Goal: Information Seeking & Learning: Learn about a topic

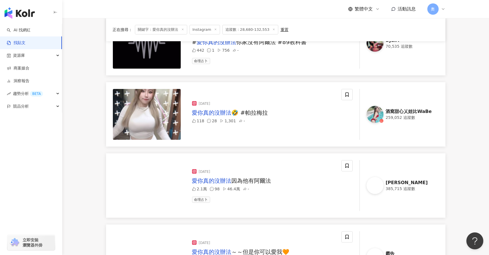
scroll to position [170, 0]
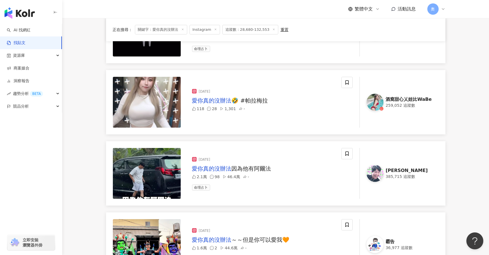
drag, startPoint x: 379, startPoint y: 178, endPoint x: 478, endPoint y: 196, distance: 100.4
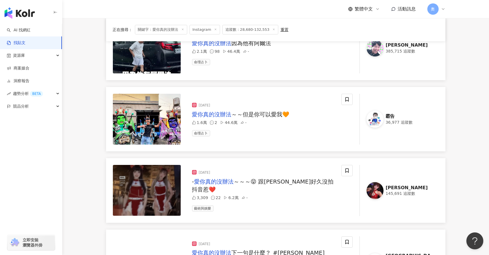
scroll to position [296, 0]
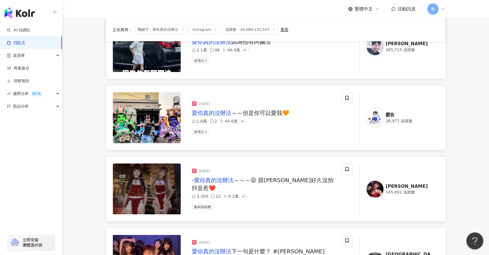
click at [377, 47] on img at bounding box center [374, 46] width 17 height 17
click at [376, 122] on img at bounding box center [374, 117] width 17 height 17
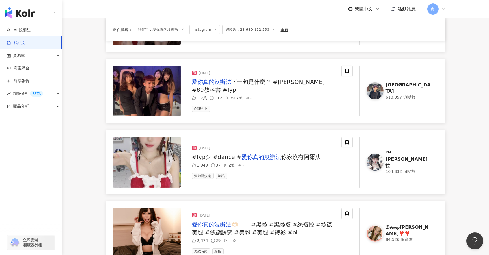
click at [376, 89] on img at bounding box center [374, 91] width 17 height 17
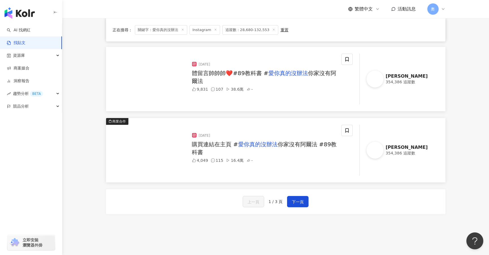
scroll to position [593, 0]
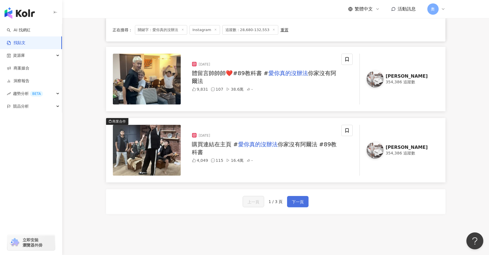
click at [302, 202] on span "下一頁" at bounding box center [298, 202] width 12 height 7
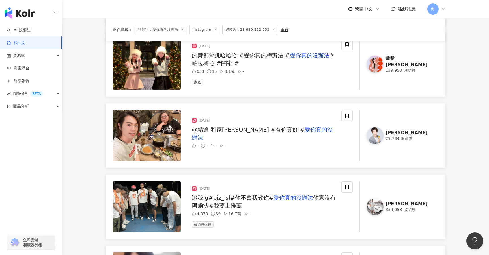
scroll to position [424, 0]
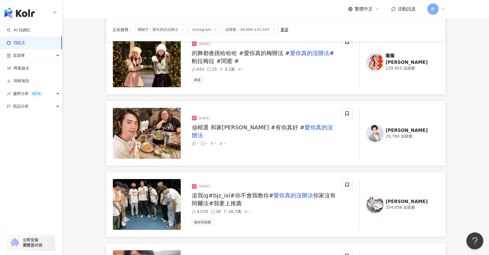
click at [397, 130] on div "丁宥崧" at bounding box center [408, 130] width 46 height 6
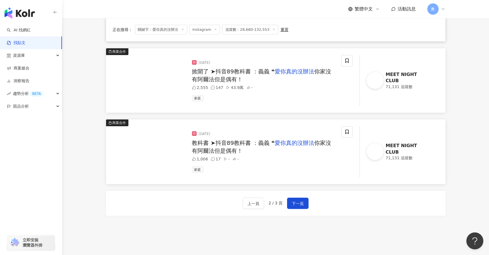
scroll to position [763, 0]
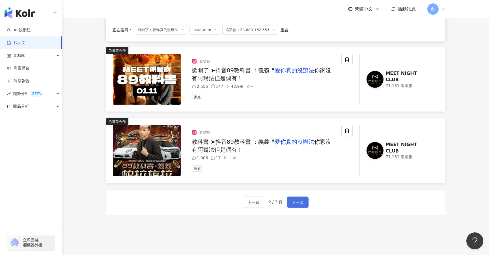
click at [298, 200] on span "下一頁" at bounding box center [298, 202] width 12 height 7
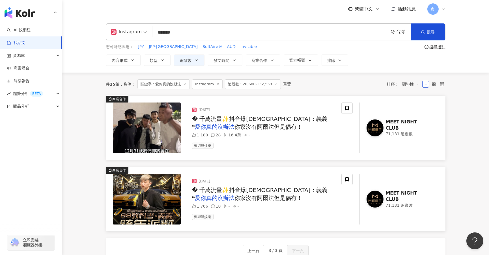
scroll to position [0, 0]
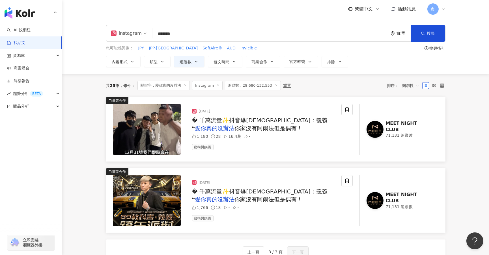
drag, startPoint x: 199, startPoint y: 34, endPoint x: 132, endPoint y: 21, distance: 68.2
click at [132, 21] on div "Instagram ******* 台灣 搜尋 您可能感興趣： JPY JPP-KY SoftAire® AUD Invicible 搜尋指引 內容形式 類型…" at bounding box center [275, 46] width 426 height 56
type input "*****"
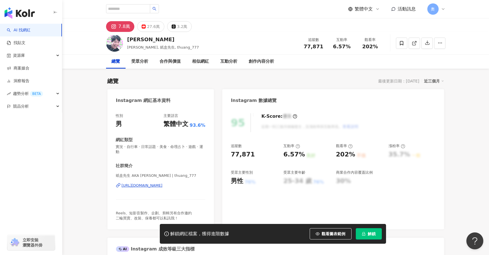
click at [162, 187] on div "https://www.instagram.com/thuang_777/" at bounding box center [142, 185] width 41 height 5
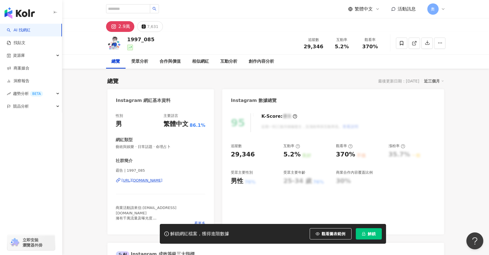
click at [154, 180] on div "https://www.instagram.com/1997_085/" at bounding box center [142, 180] width 41 height 5
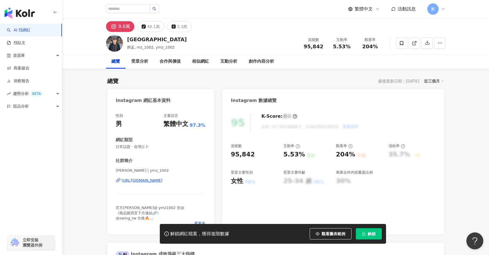
click at [160, 182] on div "https://www.instagram.com/ymz_1002/" at bounding box center [142, 180] width 41 height 5
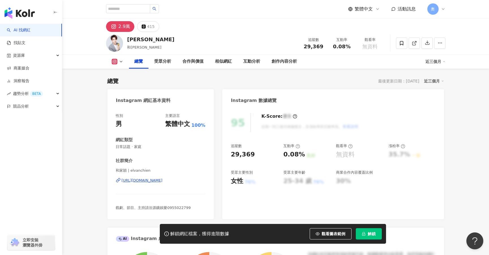
click at [160, 180] on div "https://www.instagram.com/elvanchien/" at bounding box center [142, 180] width 41 height 5
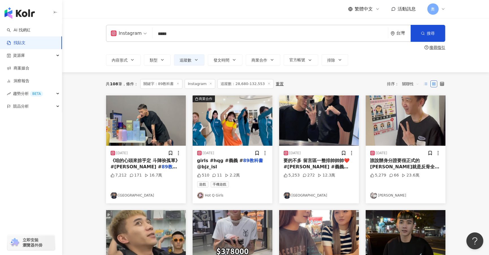
click at [426, 87] on label at bounding box center [425, 84] width 7 height 7
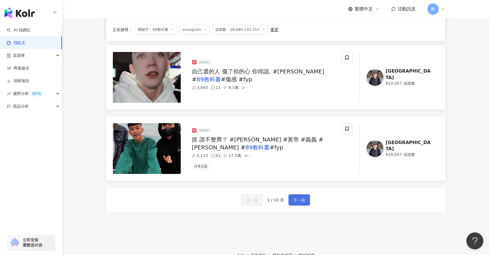
click at [304, 197] on button "下一頁" at bounding box center [298, 199] width 21 height 11
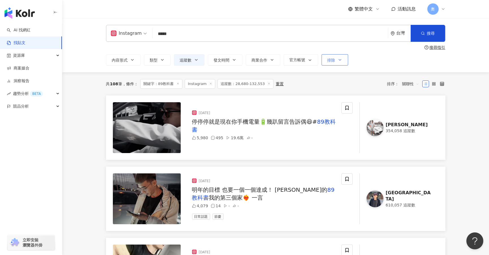
click at [331, 64] on button "排除" at bounding box center [334, 59] width 27 height 11
click at [306, 85] on div "共 108 筆 條件 ： 關鍵字：89教科書 Instagram 追蹤數：28,680-132,553 重置 排序： 關聯性" at bounding box center [275, 84] width 339 height 10
click at [314, 61] on button "官方帳號" at bounding box center [300, 59] width 34 height 11
click at [298, 90] on span "顯示" at bounding box center [298, 90] width 12 height 6
click at [370, 86] on div "共 108 筆 條件 ： 關鍵字：89教科書 Instagram 追蹤數：28,680-132,553 重置 排序： 關聯性" at bounding box center [275, 84] width 339 height 10
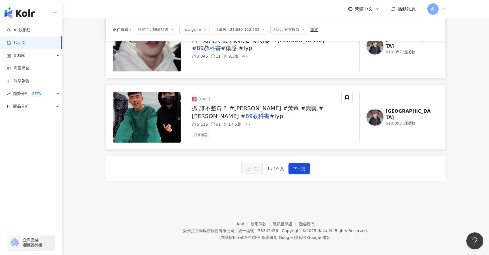
scroll to position [796, 0]
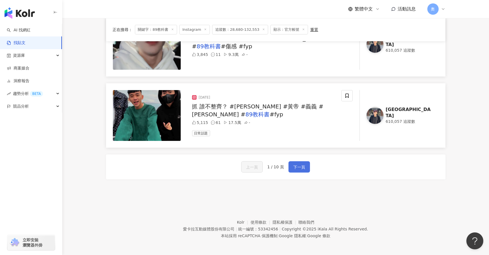
click at [296, 166] on span "下一頁" at bounding box center [299, 167] width 12 height 7
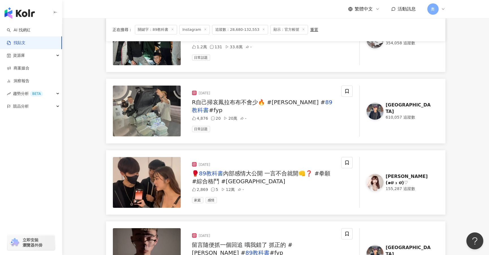
scroll to position [763, 0]
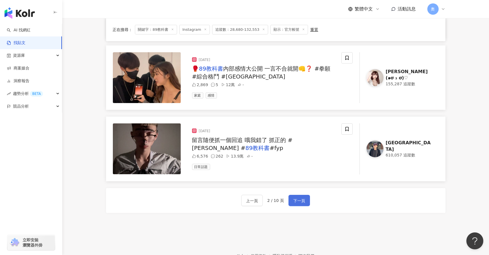
click at [294, 195] on button "下一頁" at bounding box center [298, 200] width 21 height 11
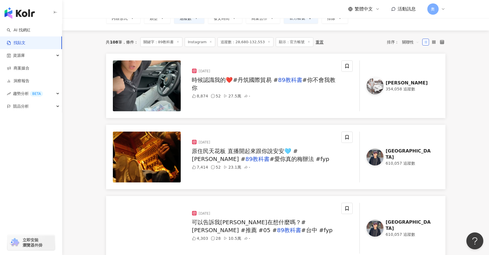
scroll to position [0, 0]
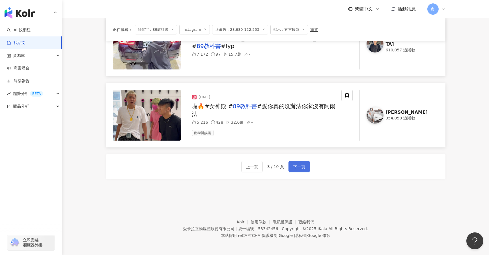
click at [296, 168] on span "下一頁" at bounding box center [299, 167] width 12 height 7
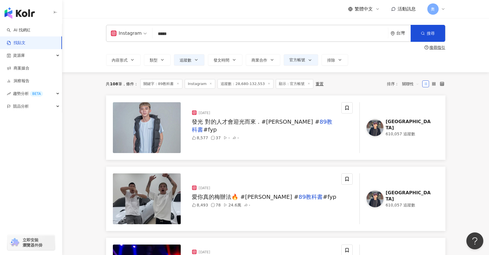
drag, startPoint x: 188, startPoint y: 37, endPoint x: 96, endPoint y: 16, distance: 95.2
type input "**"
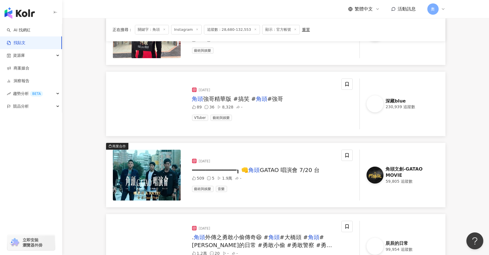
scroll to position [170, 0]
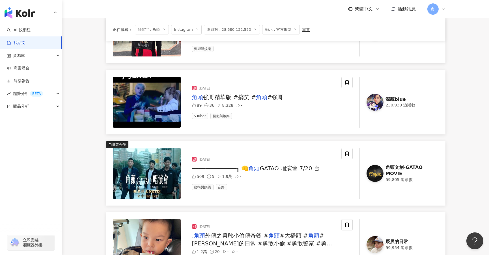
click at [380, 107] on img at bounding box center [374, 102] width 17 height 17
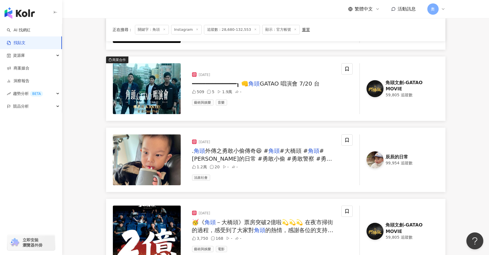
click at [381, 160] on img at bounding box center [374, 159] width 17 height 17
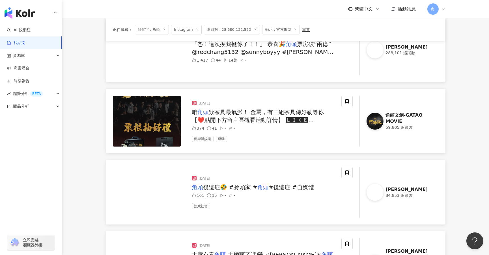
scroll to position [509, 0]
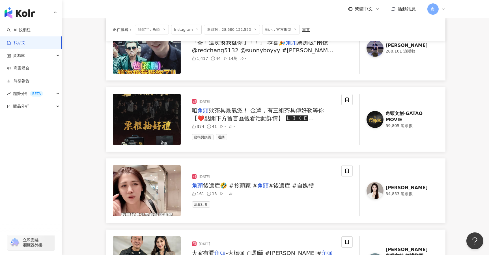
click at [379, 49] on img at bounding box center [374, 48] width 17 height 17
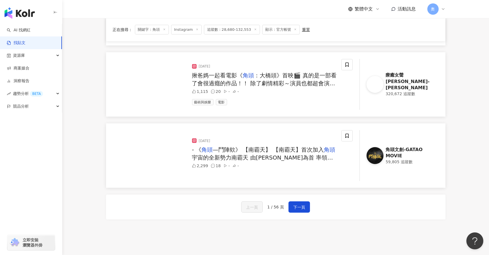
scroll to position [763, 0]
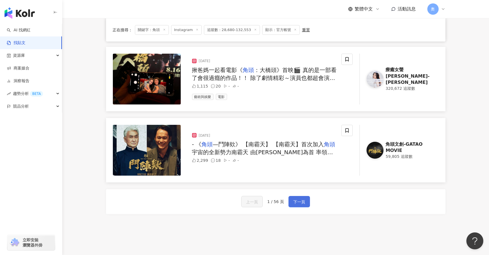
click at [302, 199] on span "下一頁" at bounding box center [299, 202] width 12 height 7
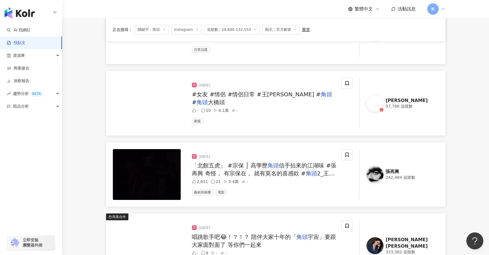
scroll to position [593, 0]
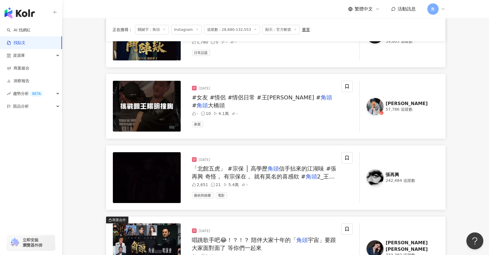
click at [393, 178] on div "242,484 追蹤數" at bounding box center [408, 181] width 46 height 6
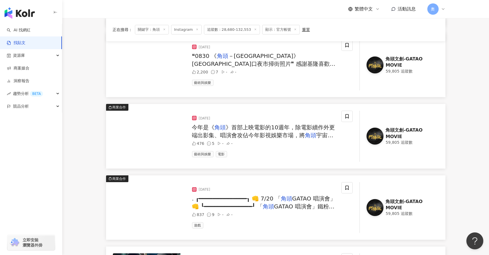
scroll to position [212, 0]
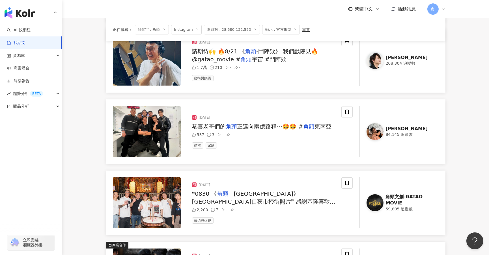
click at [381, 134] on img at bounding box center [374, 131] width 17 height 17
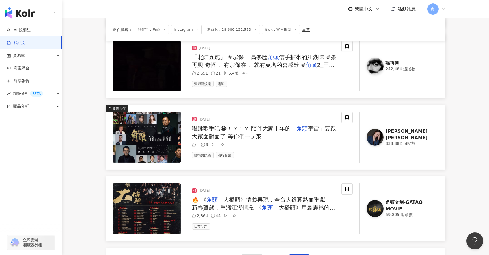
scroll to position [798, 0]
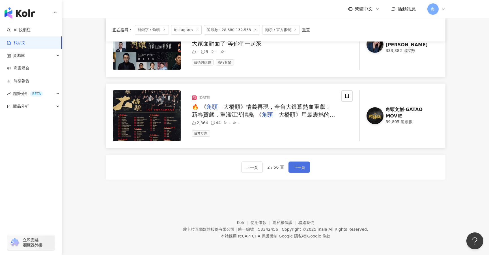
click at [300, 168] on span "下一頁" at bounding box center [299, 167] width 12 height 7
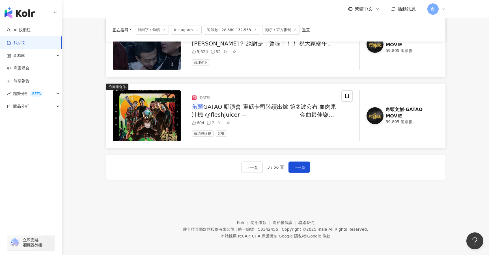
click at [309, 169] on div "上一頁 3 / 56 頁 下一頁" at bounding box center [275, 167] width 339 height 25
click at [302, 168] on span "下一頁" at bounding box center [299, 167] width 12 height 7
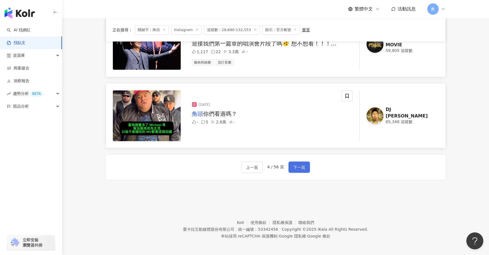
click at [301, 167] on span "下一頁" at bounding box center [299, 167] width 12 height 7
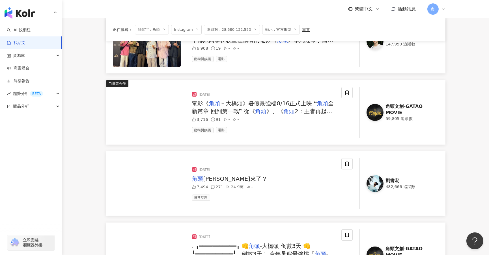
scroll to position [85, 0]
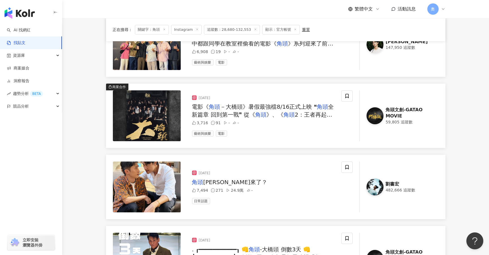
click at [375, 188] on img at bounding box center [374, 187] width 17 height 17
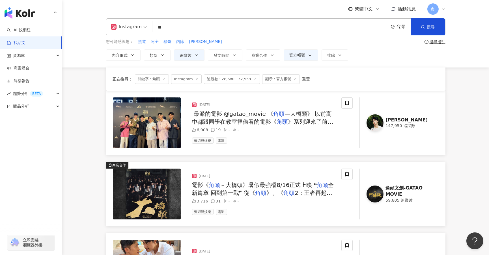
scroll to position [0, 0]
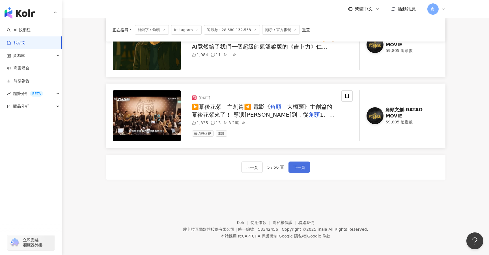
click at [297, 165] on span "下一頁" at bounding box center [299, 167] width 12 height 7
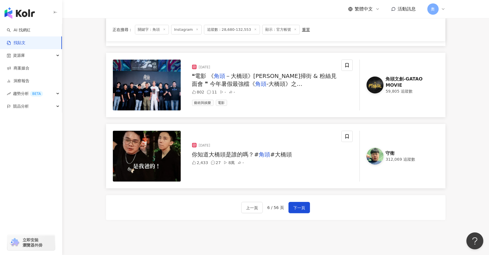
scroll to position [756, 0]
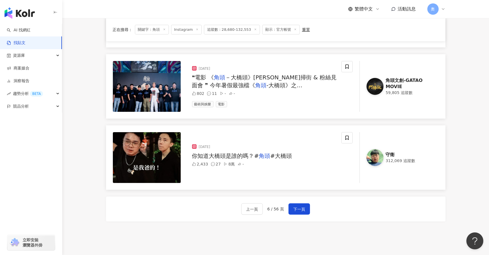
click at [369, 150] on link "守衛 312,069 追蹤數" at bounding box center [398, 157] width 79 height 51
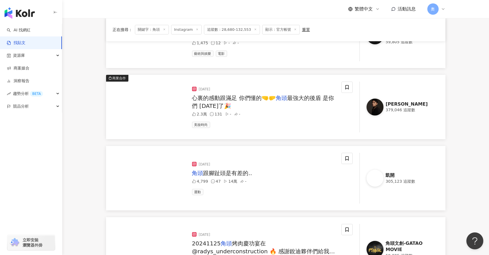
scroll to position [374, 0]
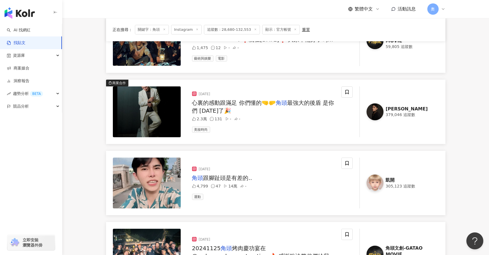
click at [383, 185] on link "凱開 305,123 追蹤數" at bounding box center [398, 183] width 79 height 51
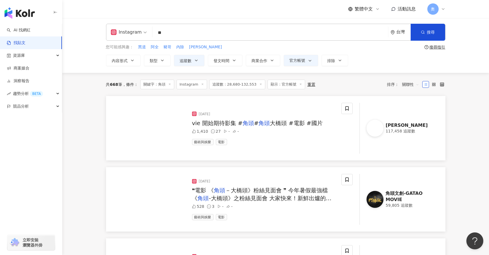
scroll to position [0, 0]
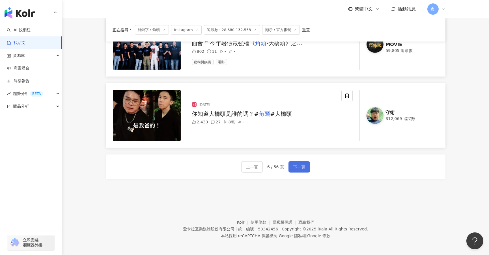
click at [296, 168] on span "下一頁" at bounding box center [299, 167] width 12 height 7
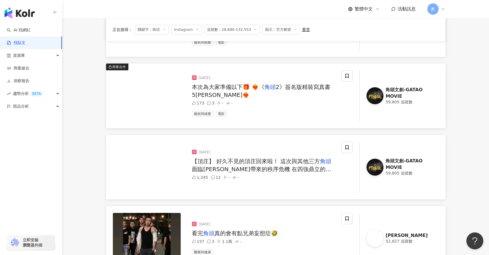
scroll to position [459, 0]
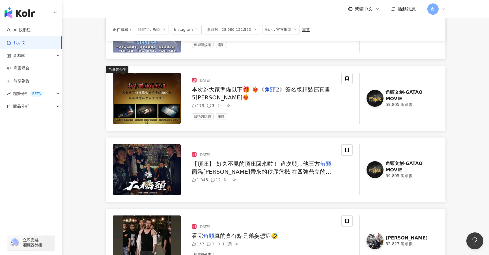
click at [383, 235] on link "許振得 52,827 追蹤數" at bounding box center [398, 241] width 79 height 51
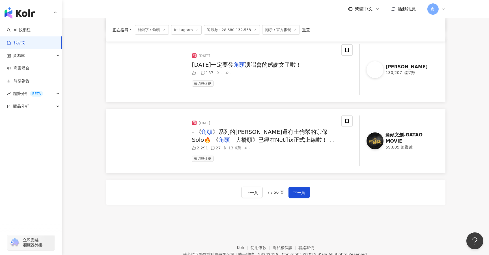
scroll to position [798, 0]
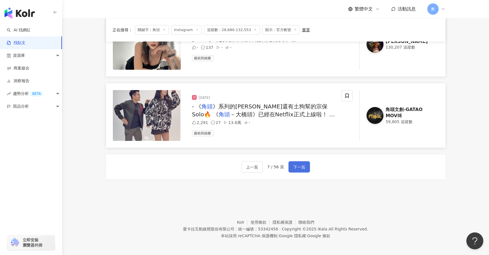
click at [294, 164] on span "下一頁" at bounding box center [299, 167] width 12 height 7
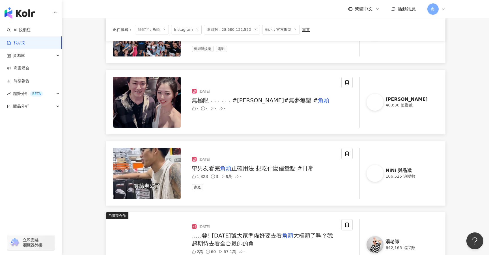
scroll to position [212, 0]
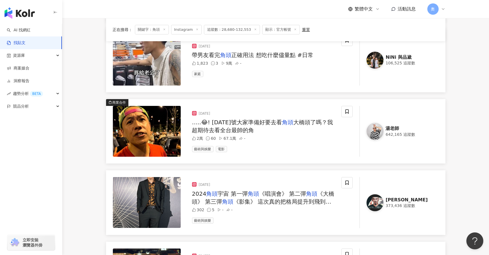
click at [378, 137] on img at bounding box center [374, 131] width 17 height 17
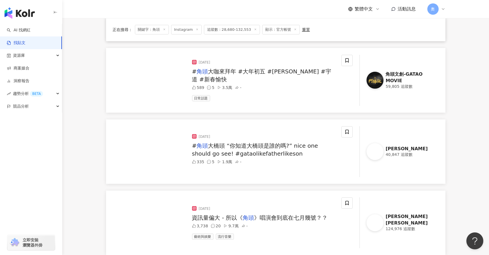
scroll to position [636, 0]
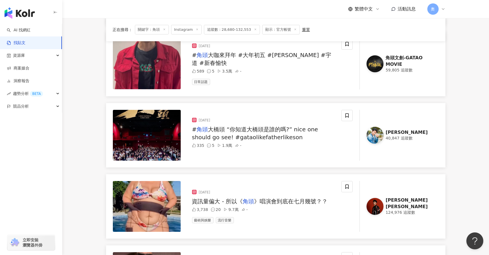
click at [378, 132] on img at bounding box center [374, 135] width 17 height 17
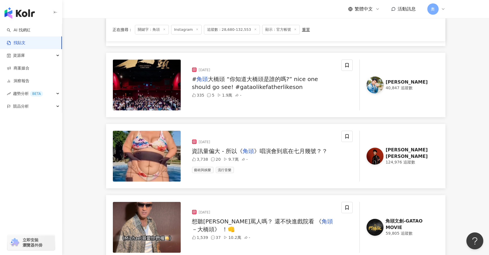
scroll to position [763, 0]
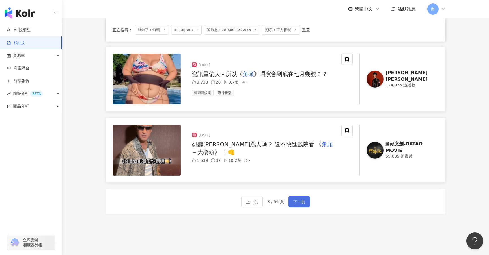
click at [296, 205] on button "下一頁" at bounding box center [298, 201] width 21 height 11
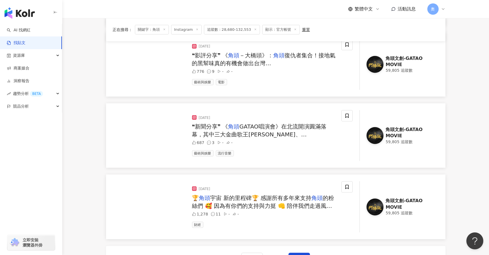
scroll to position [798, 0]
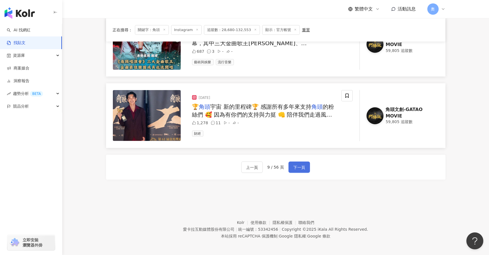
click at [305, 167] on button "下一頁" at bounding box center [298, 167] width 21 height 11
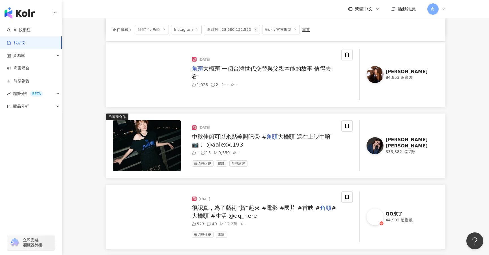
scroll to position [466, 0]
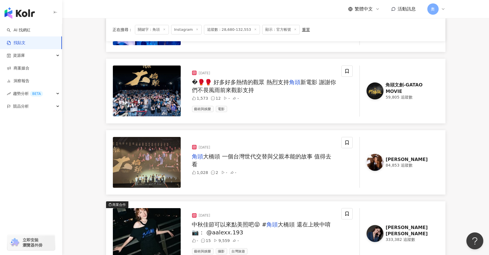
click at [381, 162] on img at bounding box center [374, 162] width 17 height 17
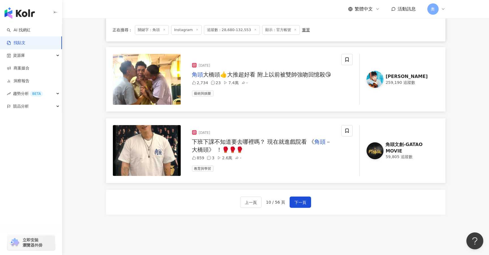
scroll to position [763, 0]
click at [311, 198] on div "上一頁 10 / 56 頁 下一頁" at bounding box center [275, 202] width 339 height 25
click at [302, 200] on span "下一頁" at bounding box center [300, 202] width 12 height 7
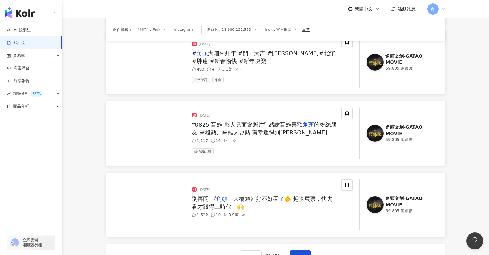
scroll to position [798, 0]
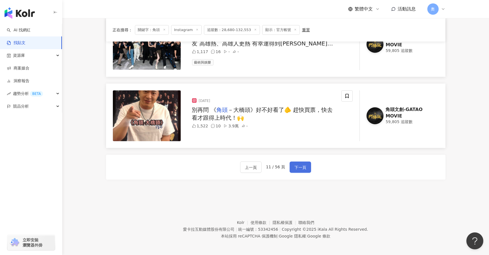
click at [306, 168] on button "下一頁" at bounding box center [299, 167] width 21 height 11
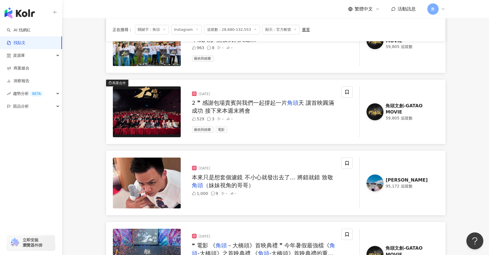
scroll to position [593, 0]
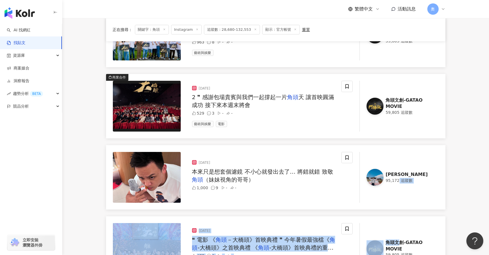
drag, startPoint x: 374, startPoint y: 179, endPoint x: 398, endPoint y: 212, distance: 41.3
click at [387, 184] on link "Wayne 95,172 追蹤數" at bounding box center [398, 177] width 79 height 51
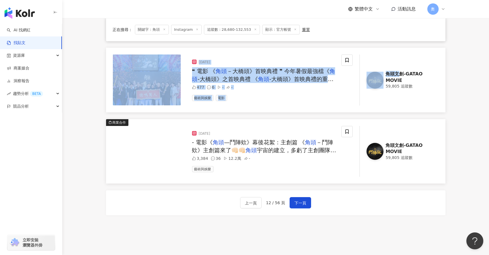
scroll to position [763, 0]
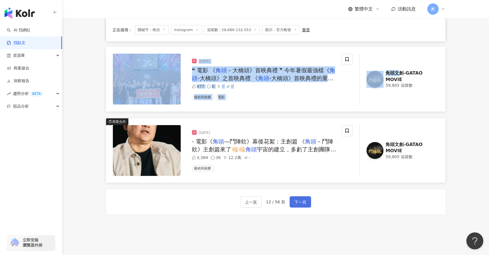
click at [296, 201] on span "下一頁" at bounding box center [300, 202] width 12 height 7
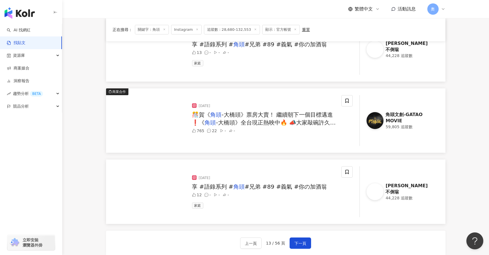
scroll to position [720, 0]
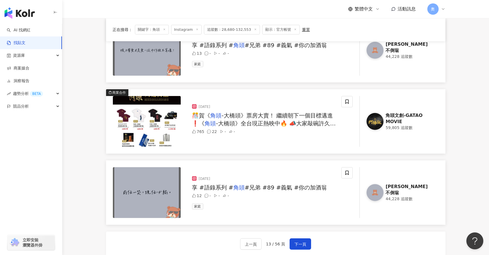
click at [380, 194] on img at bounding box center [374, 192] width 17 height 17
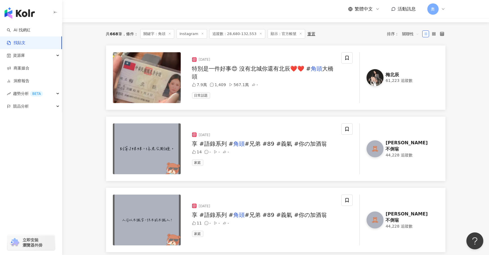
scroll to position [0, 0]
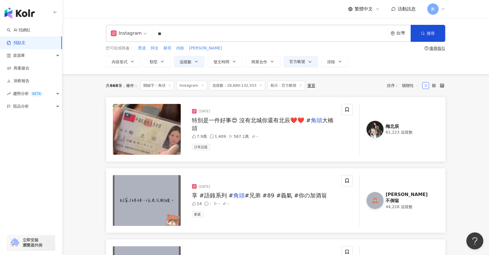
drag, startPoint x: 172, startPoint y: 34, endPoint x: 133, endPoint y: 24, distance: 41.2
click at [133, 24] on div "Instagram 角頭 ** 台灣 搜尋 您可能感興趣： 黑道 阿全 豬哥 內除 承恩 搜尋指引 內容形式 類型 追蹤數 發文時間 商業合作 官方帳號 排除…" at bounding box center [275, 46] width 426 height 56
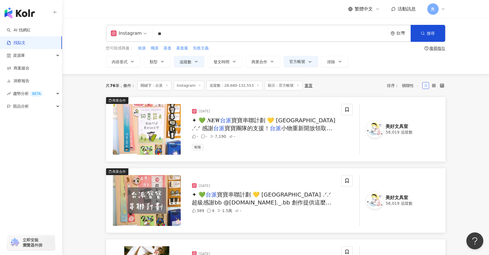
drag, startPoint x: 170, startPoint y: 35, endPoint x: 144, endPoint y: 29, distance: 26.5
click at [144, 29] on div "Instagram 台派 ** 台灣 搜尋" at bounding box center [275, 33] width 339 height 17
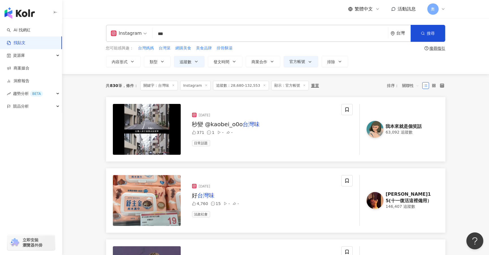
drag, startPoint x: 173, startPoint y: 35, endPoint x: 140, endPoint y: 30, distance: 34.0
click at [141, 30] on div "Instagram 台灣味 *** 台灣 搜尋" at bounding box center [275, 33] width 339 height 17
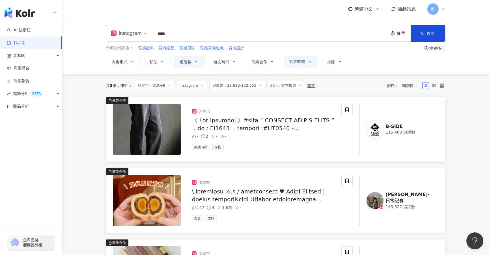
click at [182, 31] on input "****" at bounding box center [270, 34] width 231 height 12
type input "*"
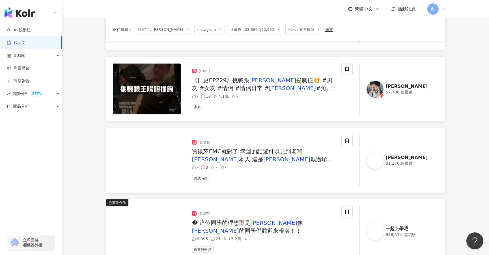
scroll to position [254, 0]
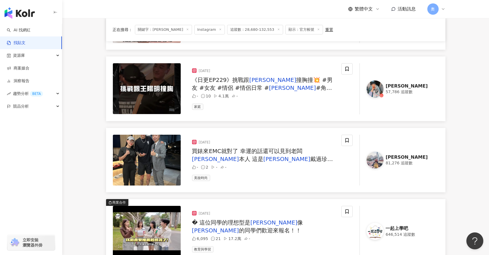
click at [383, 86] on link "鄭任志RenZhi 57,786 追蹤數" at bounding box center [398, 88] width 79 height 51
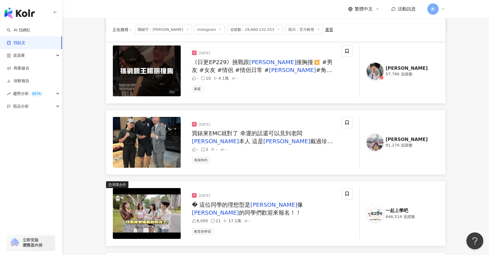
scroll to position [296, 0]
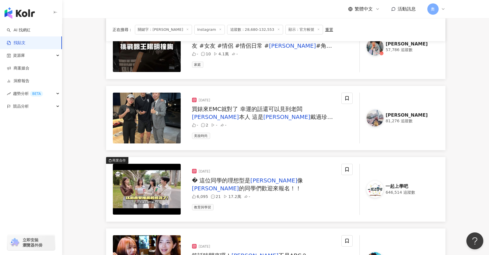
click at [373, 115] on img at bounding box center [374, 118] width 17 height 17
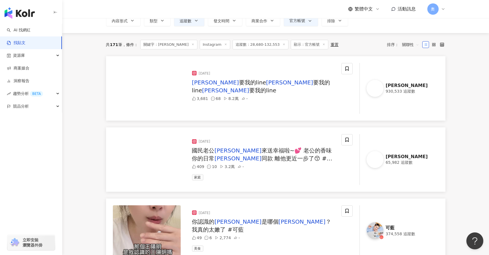
scroll to position [0, 0]
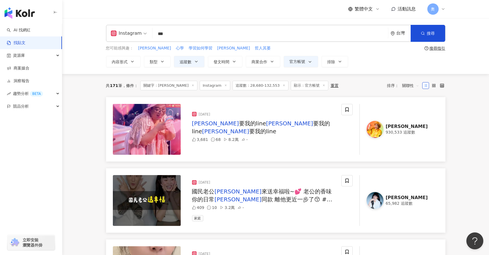
drag, startPoint x: 183, startPoint y: 39, endPoint x: 159, endPoint y: 30, distance: 25.3
click at [162, 32] on input "***" at bounding box center [270, 34] width 231 height 12
type input "*"
click at [28, 68] on link "商案媒合" at bounding box center [18, 69] width 23 height 6
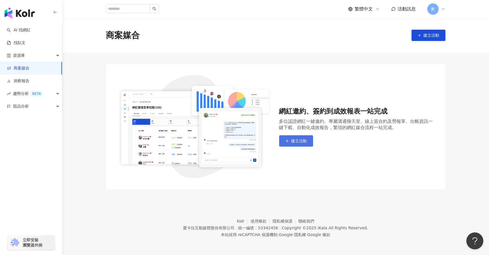
click at [309, 140] on button "建立活動" at bounding box center [296, 140] width 34 height 11
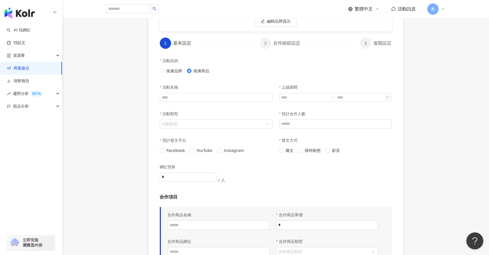
scroll to position [85, 0]
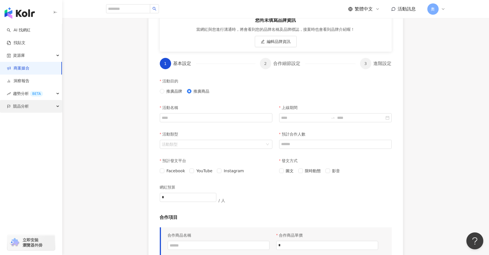
click at [29, 105] on div "競品分析" at bounding box center [31, 106] width 62 height 13
click at [35, 131] on link "關鍵字提及分析" at bounding box center [28, 132] width 28 height 6
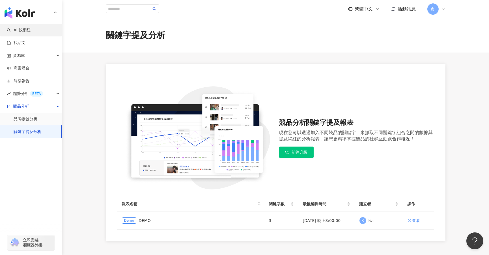
click at [31, 33] on link "AI 找網紅" at bounding box center [19, 30] width 24 height 6
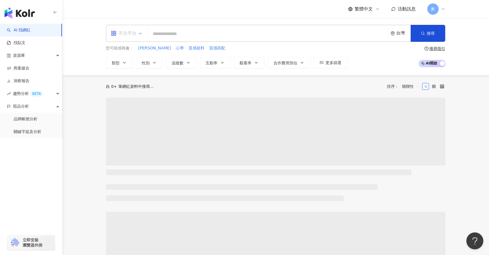
click at [126, 33] on div "不分平台" at bounding box center [124, 33] width 26 height 9
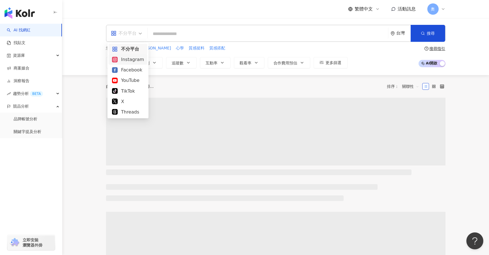
click at [136, 58] on div "Instagram" at bounding box center [128, 59] width 32 height 7
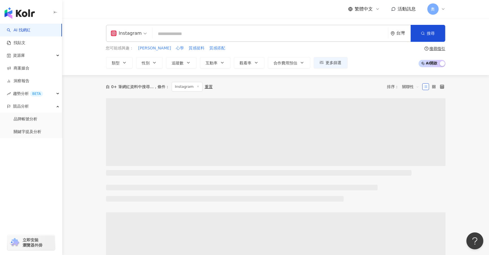
click at [171, 34] on input "search" at bounding box center [270, 34] width 231 height 11
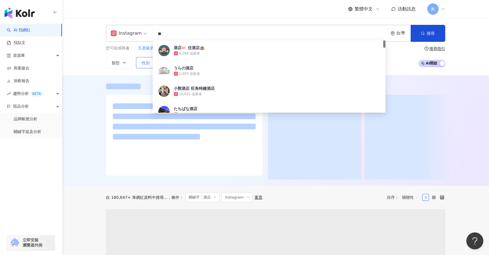
type input "**"
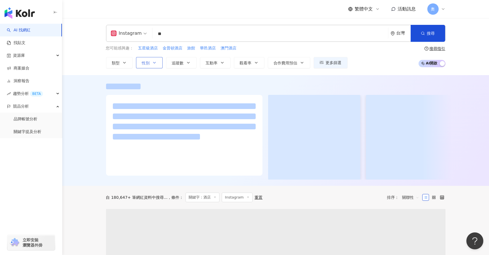
click at [143, 61] on span "性別" at bounding box center [146, 63] width 8 height 5
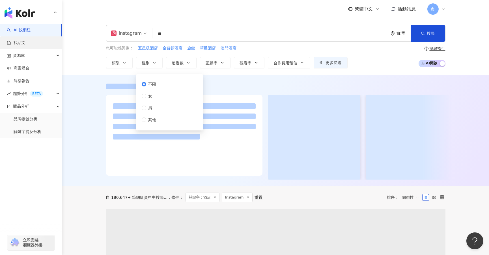
click at [18, 42] on link "找貼文" at bounding box center [16, 43] width 19 height 6
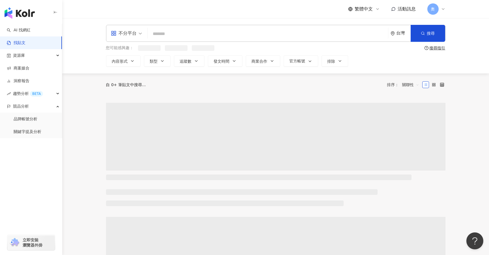
click at [184, 34] on input "search" at bounding box center [268, 34] width 236 height 12
click at [125, 25] on input "search" at bounding box center [126, 29] width 31 height 9
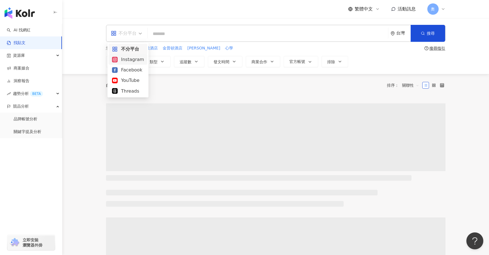
click at [127, 58] on div "Instagram" at bounding box center [128, 59] width 32 height 7
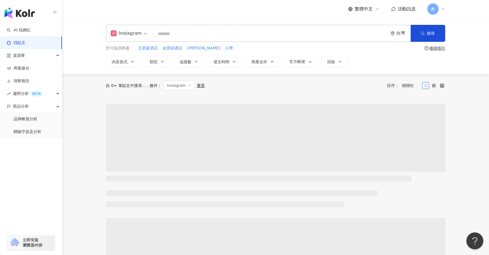
click at [187, 33] on input "search" at bounding box center [270, 34] width 231 height 12
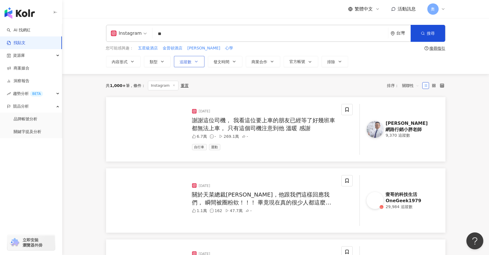
type input "**"
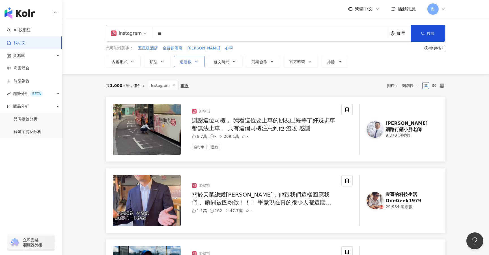
click at [187, 60] on span "追蹤數" at bounding box center [186, 62] width 12 height 5
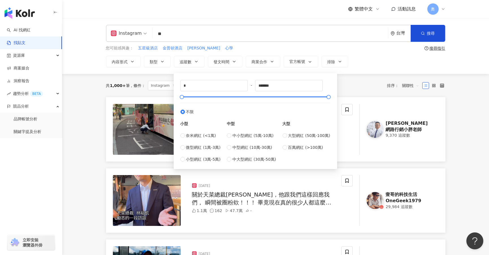
type input "*****"
click at [184, 97] on div at bounding box center [255, 96] width 147 height 3
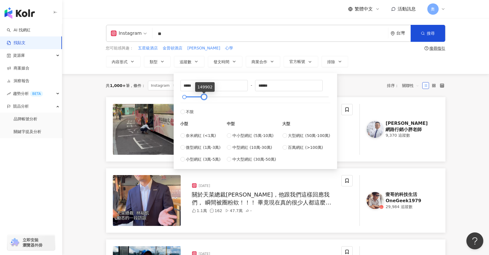
type input "******"
drag, startPoint x: 331, startPoint y: 97, endPoint x: 204, endPoint y: 97, distance: 126.3
click at [203, 97] on div at bounding box center [201, 97] width 3 height 3
click at [361, 74] on div "共 1,000+ 筆 條件 ： Instagram 重置 排序： 關聯性" at bounding box center [275, 85] width 339 height 23
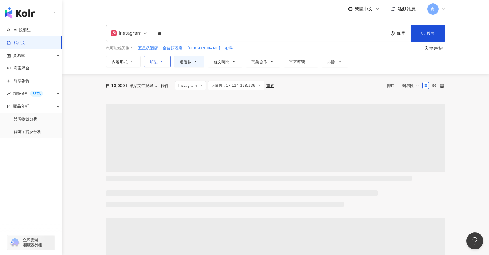
click at [150, 60] on span "類型" at bounding box center [154, 62] width 8 height 5
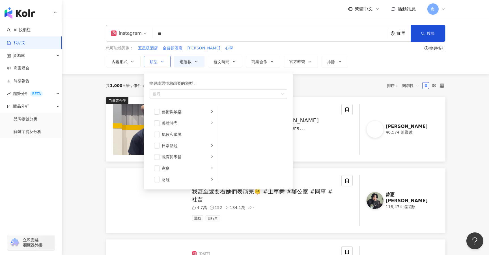
click at [150, 60] on span "類型" at bounding box center [154, 62] width 8 height 5
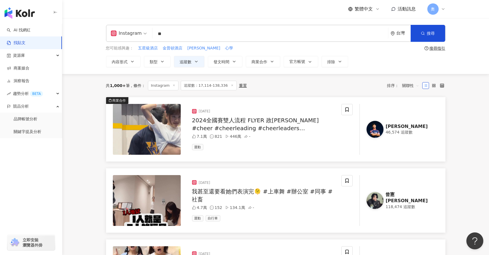
click at [261, 83] on div "共 1,000+ 筆 條件 ： Instagram 追蹤數：17,114-138,336 重置 排序： 關聯性" at bounding box center [275, 86] width 339 height 10
click at [212, 36] on input "**" at bounding box center [270, 34] width 231 height 12
click at [433, 33] on span "搜尋" at bounding box center [431, 33] width 8 height 5
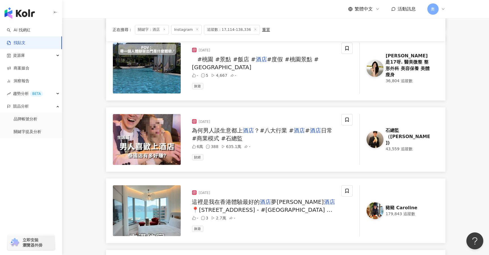
scroll to position [296, 0]
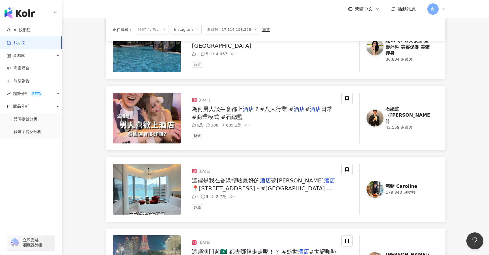
click at [411, 115] on div "石總監（Winston)" at bounding box center [408, 115] width 46 height 19
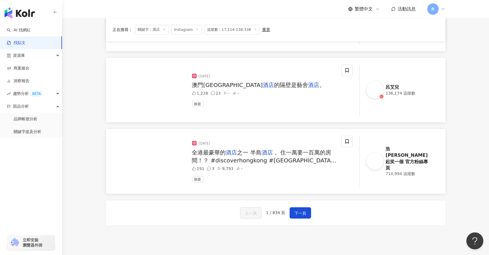
scroll to position [763, 0]
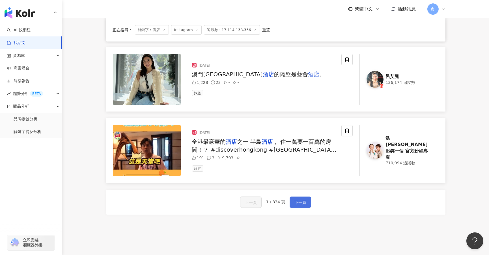
click at [299, 201] on span "下一頁" at bounding box center [300, 202] width 12 height 7
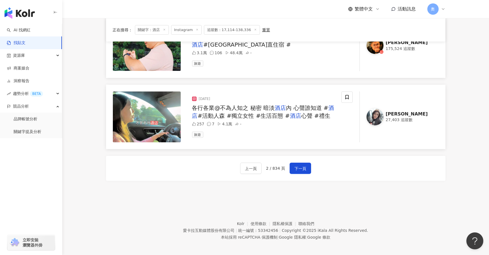
scroll to position [798, 0]
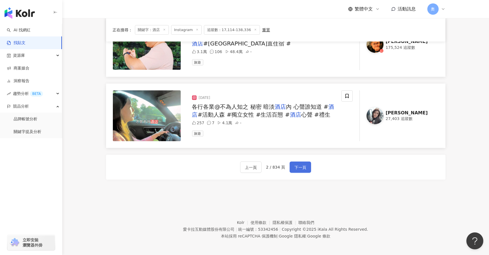
click at [301, 167] on span "下一頁" at bounding box center [300, 167] width 12 height 7
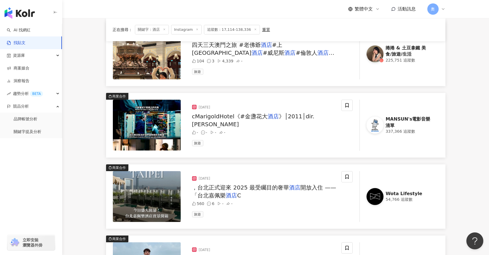
scroll to position [417, 0]
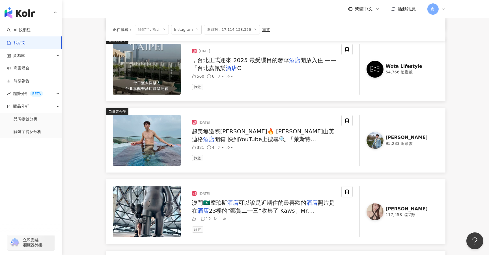
click at [378, 139] on img at bounding box center [374, 140] width 17 height 17
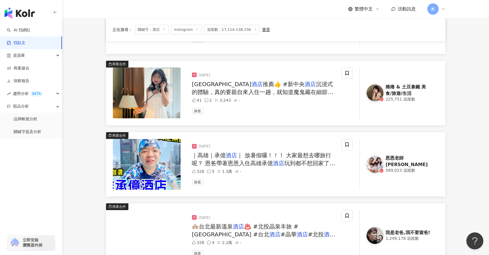
scroll to position [798, 0]
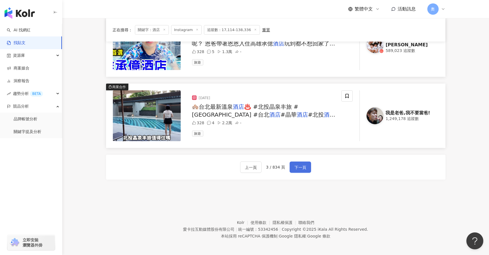
click at [296, 169] on span "下一頁" at bounding box center [300, 167] width 12 height 7
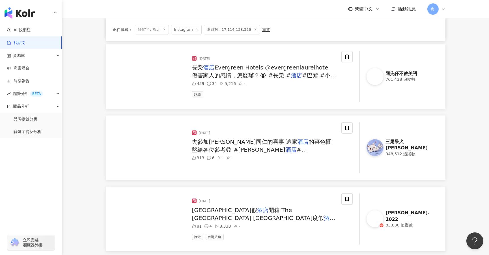
scroll to position [756, 0]
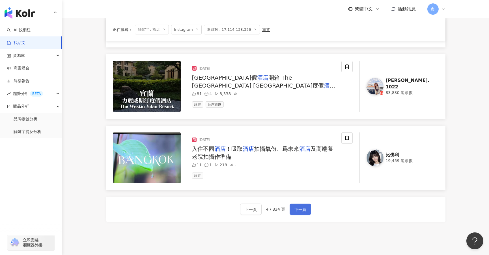
click at [292, 205] on button "下一頁" at bounding box center [299, 209] width 21 height 11
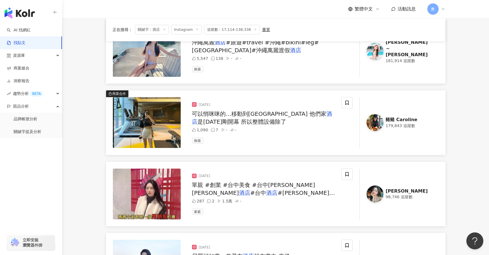
scroll to position [763, 0]
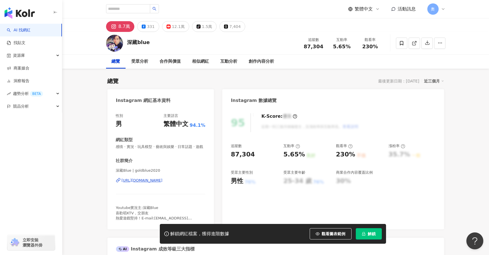
click at [146, 183] on div "https://www.instagram.com/goldblue2020/" at bounding box center [142, 180] width 41 height 5
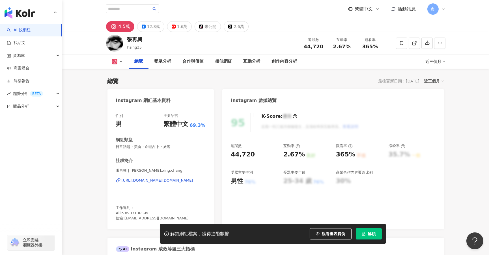
click at [138, 183] on div "[URL][DOMAIN_NAME][DOMAIN_NAME]" at bounding box center [157, 180] width 71 height 5
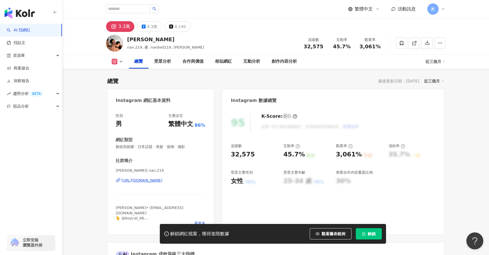
click at [137, 178] on div "[URL][DOMAIN_NAME]" at bounding box center [142, 180] width 41 height 5
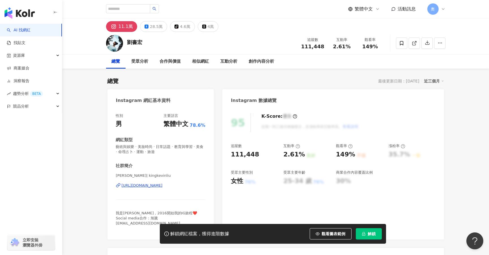
click at [162, 183] on div "https://www.instagram.com/kingkevinliu/" at bounding box center [142, 185] width 41 height 5
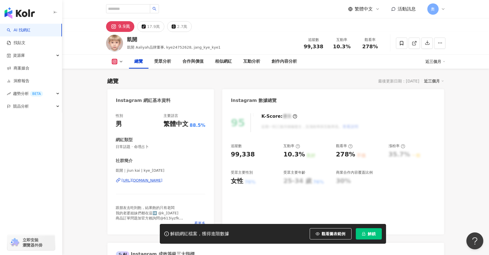
click at [141, 181] on div "[URL][DOMAIN_NAME]" at bounding box center [142, 180] width 41 height 5
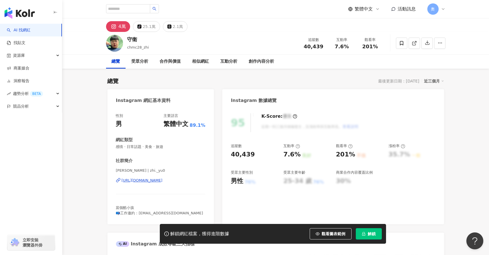
click at [146, 179] on div "https://www.instagram.com/zhi._yu0/" at bounding box center [142, 180] width 41 height 5
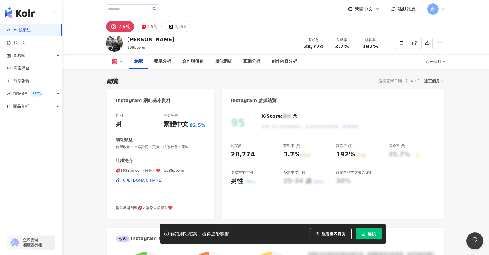
click at [162, 181] on div "https://www.instagram.com/1688power/" at bounding box center [142, 180] width 41 height 5
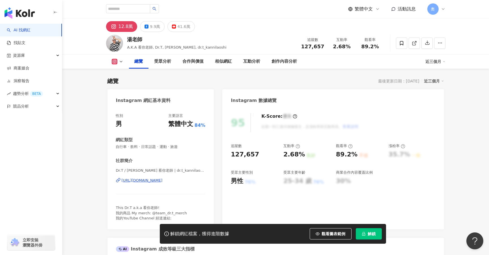
click at [162, 181] on div "https://www.instagram.com/dr.t_kannilaoshi/" at bounding box center [142, 180] width 41 height 5
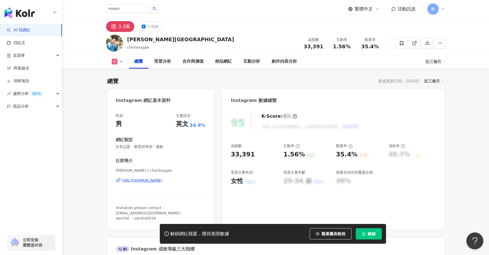
click at [156, 182] on div "https://www.instagram.com/charlessgao/" at bounding box center [142, 180] width 41 height 5
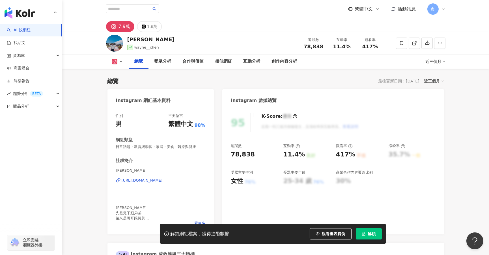
click at [162, 181] on div "https://www.instagram.com/wayne__yeah/" at bounding box center [142, 180] width 41 height 5
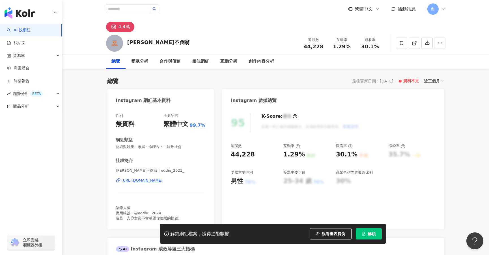
click at [162, 181] on div "[URL][DOMAIN_NAME]" at bounding box center [142, 180] width 41 height 5
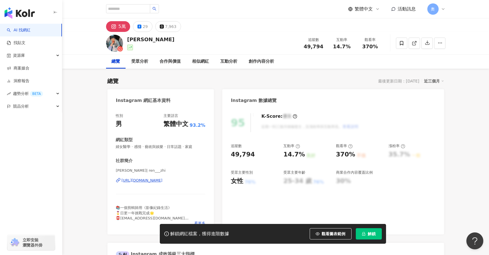
click at [162, 180] on div "[URL][DOMAIN_NAME]" at bounding box center [142, 180] width 41 height 5
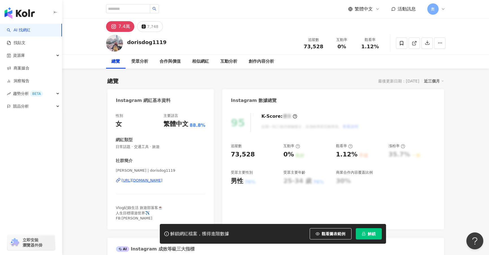
click at [159, 180] on div "https://www.instagram.com/dorisdog1119/" at bounding box center [142, 180] width 41 height 5
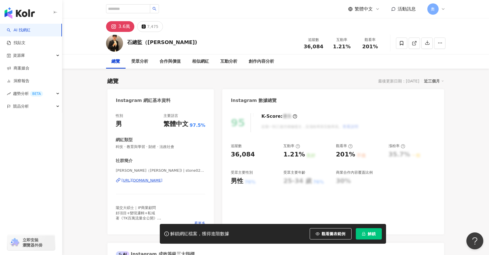
click at [161, 181] on div "[URL][DOMAIN_NAME]" at bounding box center [142, 180] width 41 height 5
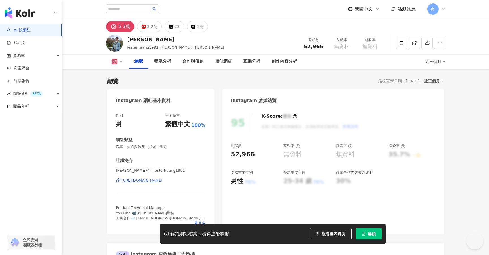
click at [155, 177] on div "[PERSON_NAME]特 | lesterhuang1991 [URL][DOMAIN_NAME]" at bounding box center [161, 184] width 90 height 33
click at [152, 180] on div "[URL][DOMAIN_NAME]" at bounding box center [142, 180] width 41 height 5
